Goal: Feedback & Contribution: Contribute content

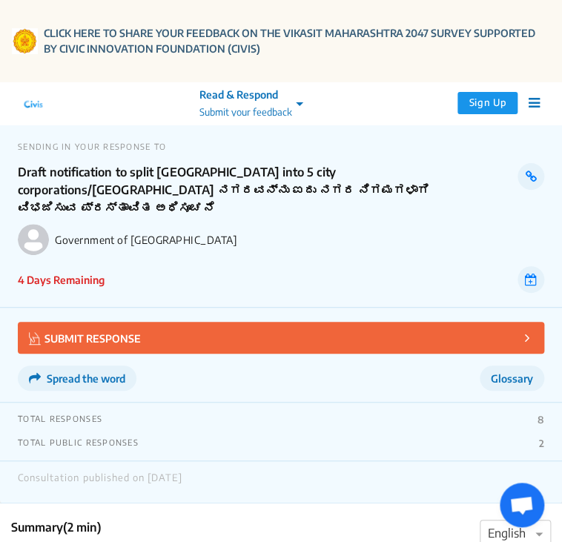
click at [351, 432] on div "TOTAL RESPONSES 8 TOTAL PUBLIC RESPONSES 2" at bounding box center [281, 431] width 562 height 59
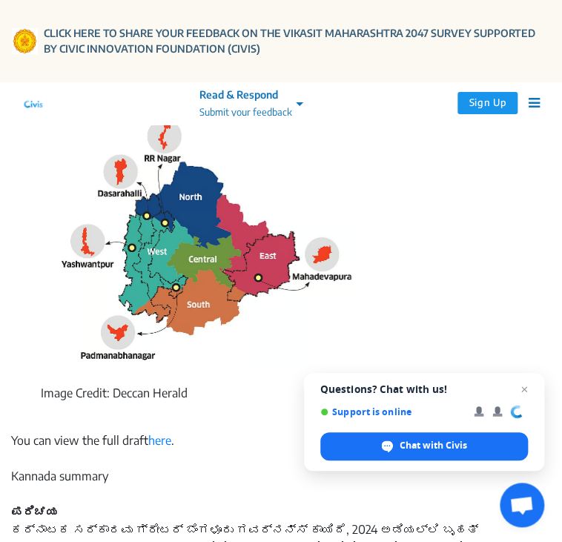
scroll to position [985, 0]
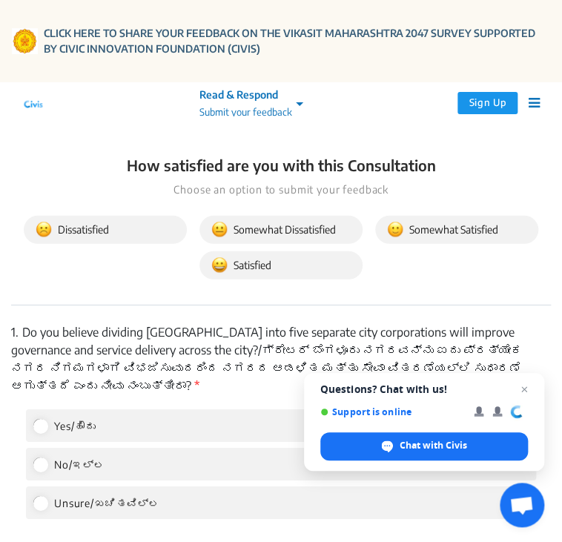
scroll to position [2338, 0]
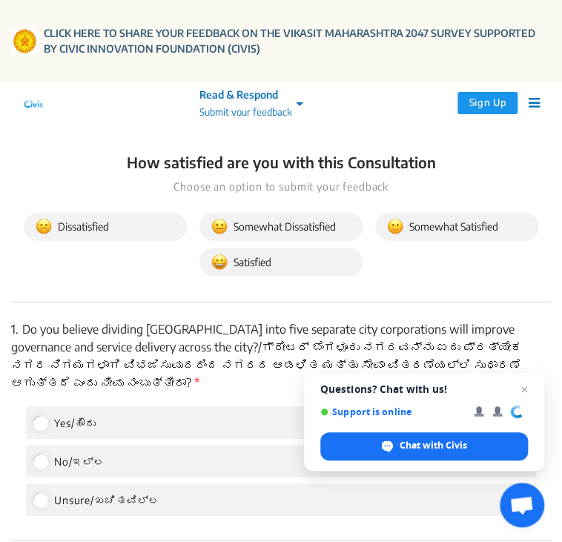
click at [259, 376] on div "1. Do you believe dividing [GEOGRAPHIC_DATA] into five separate city corporatio…" at bounding box center [280, 421] width 539 height 238
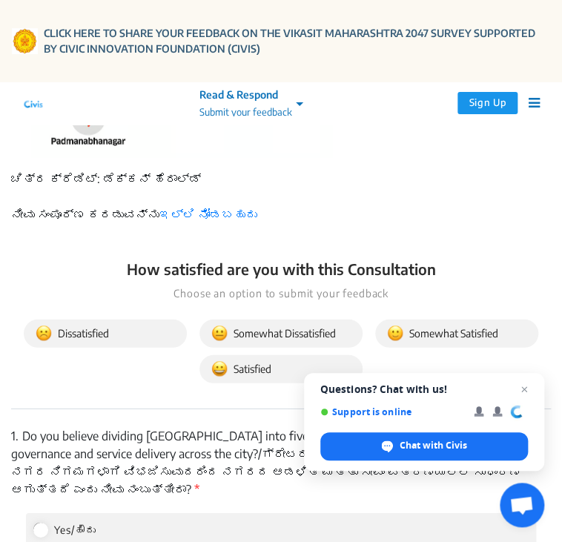
scroll to position [2231, 0]
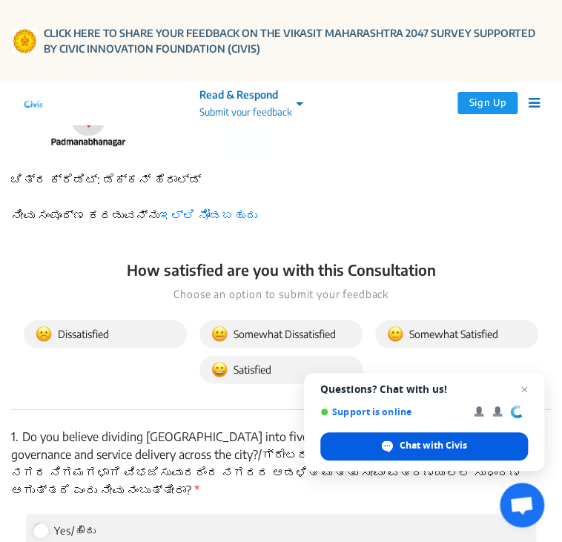
click at [413, 442] on span "Chat with Civis" at bounding box center [432, 445] width 67 height 13
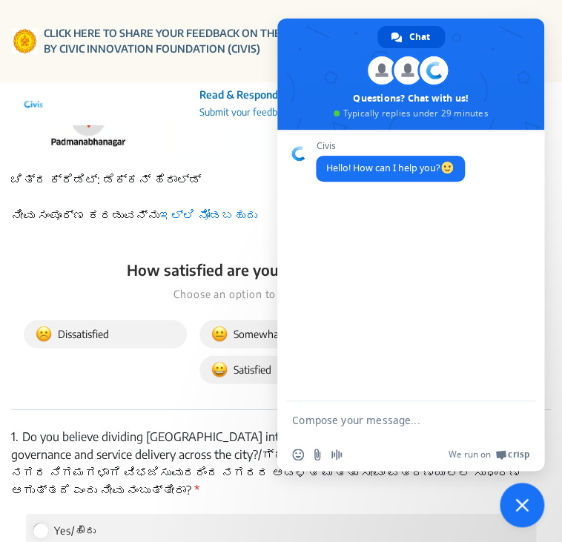
click at [287, 422] on div at bounding box center [410, 419] width 267 height 37
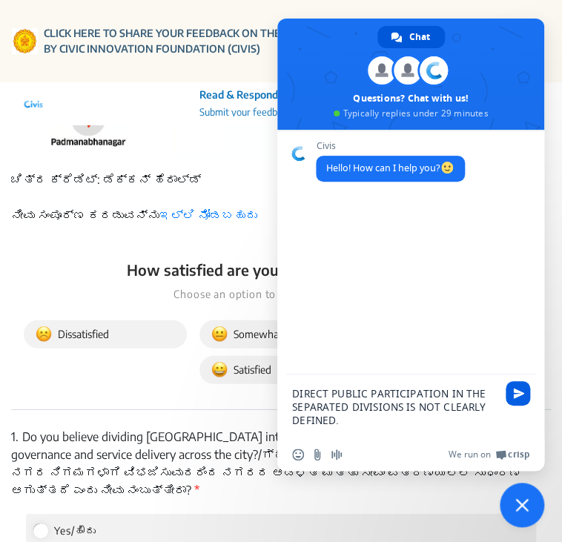
type textarea "DIRECT PUBLIC PARTICIPATION IN THE SEPARATED DIVISIONS IS NOT CLEARLY DEFINED."
click at [520, 390] on span "Send" at bounding box center [518, 393] width 11 height 11
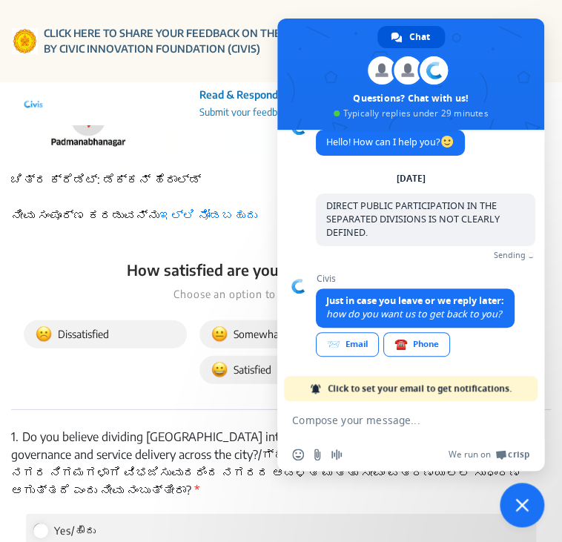
scroll to position [12, 0]
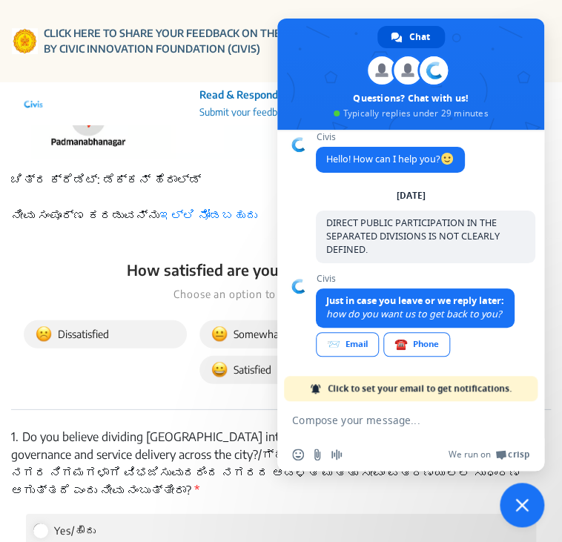
click at [520, 390] on link "Click to set your email to get notifications." at bounding box center [410, 388] width 253 height 25
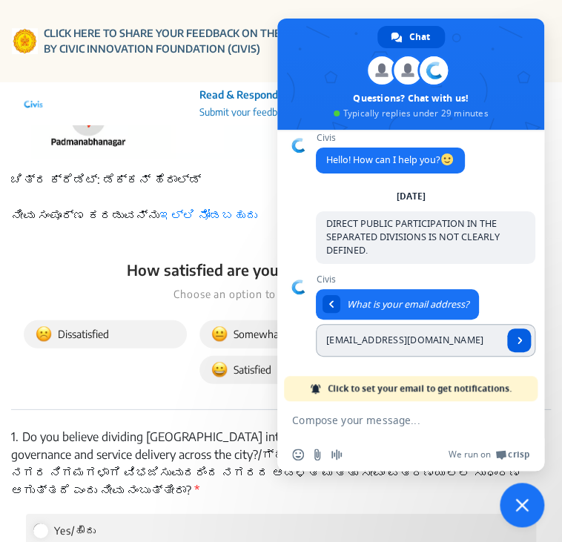
type input "[EMAIL_ADDRESS][DOMAIN_NAME]"
click at [516, 340] on span "Send" at bounding box center [519, 339] width 7 height 7
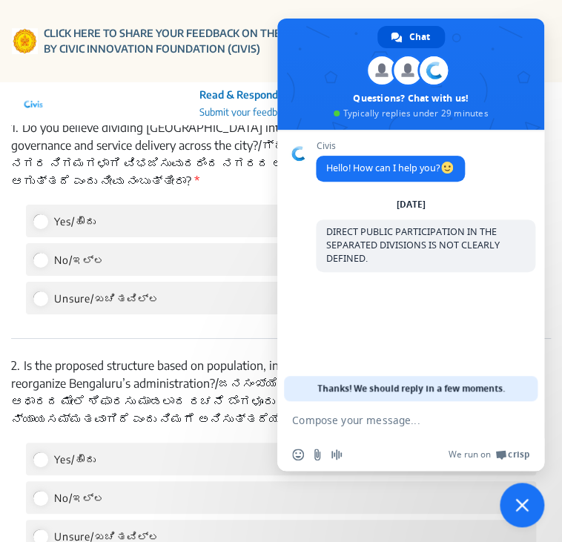
scroll to position [2551, 0]
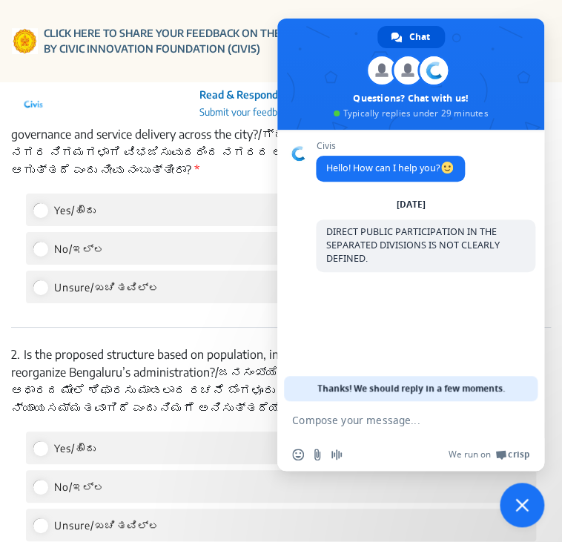
drag, startPoint x: 323, startPoint y: 47, endPoint x: 673, endPoint y: -60, distance: 365.7
drag, startPoint x: 490, startPoint y: 73, endPoint x: 653, endPoint y: -7, distance: 181.3
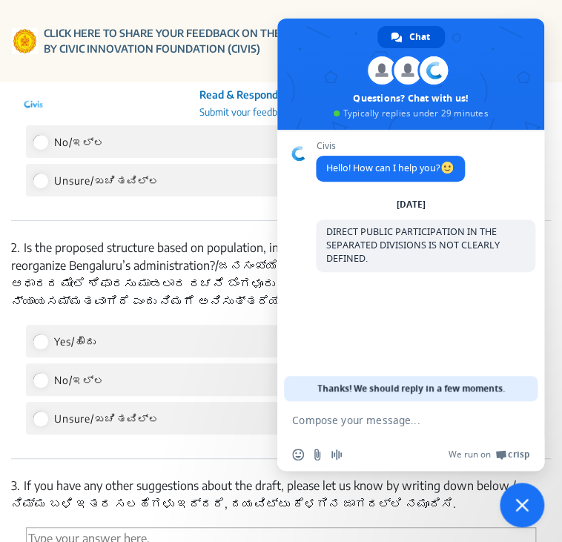
scroll to position [2670, 0]
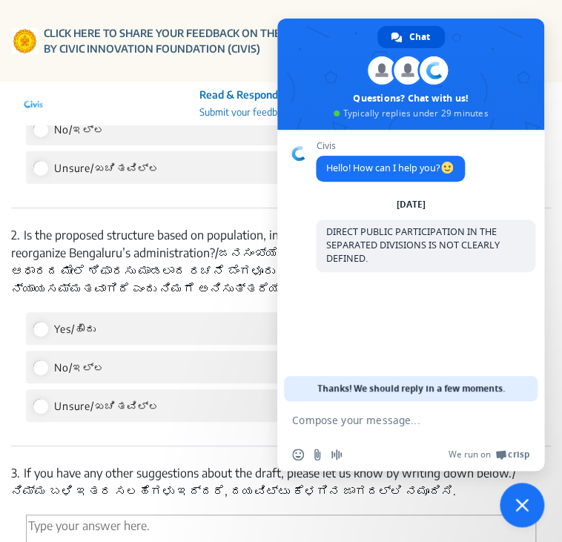
drag, startPoint x: 471, startPoint y: 64, endPoint x: 791, endPoint y: -17, distance: 330.1
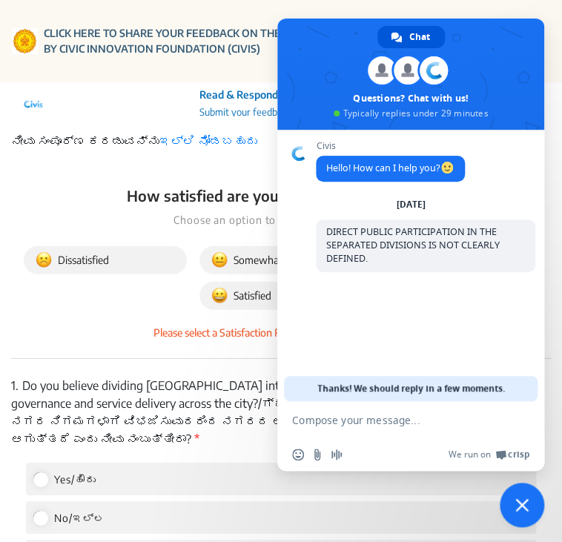
scroll to position [2223, 0]
